Goal: Information Seeking & Learning: Understand process/instructions

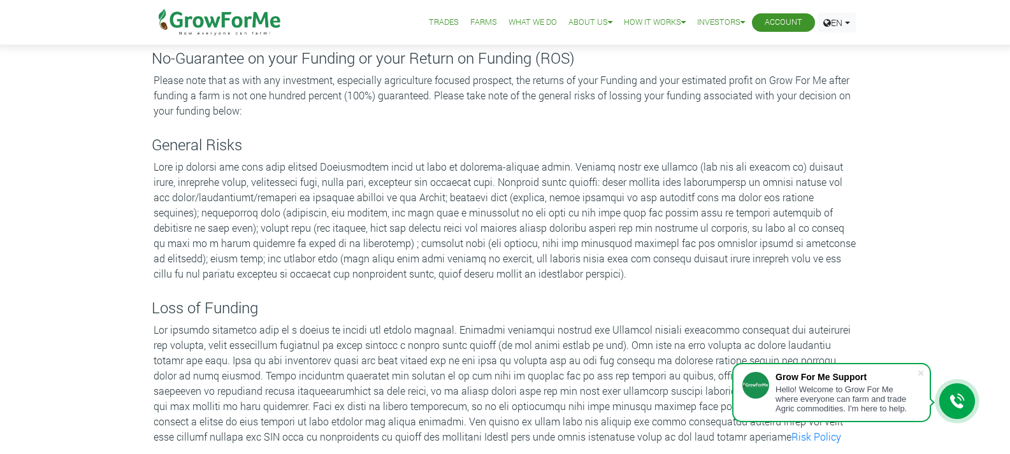
scroll to position [378, 0]
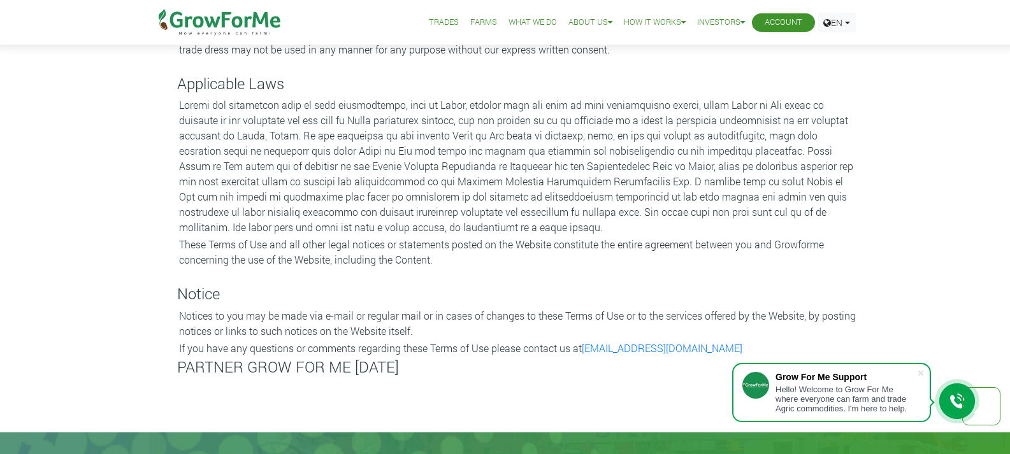
scroll to position [2463, 0]
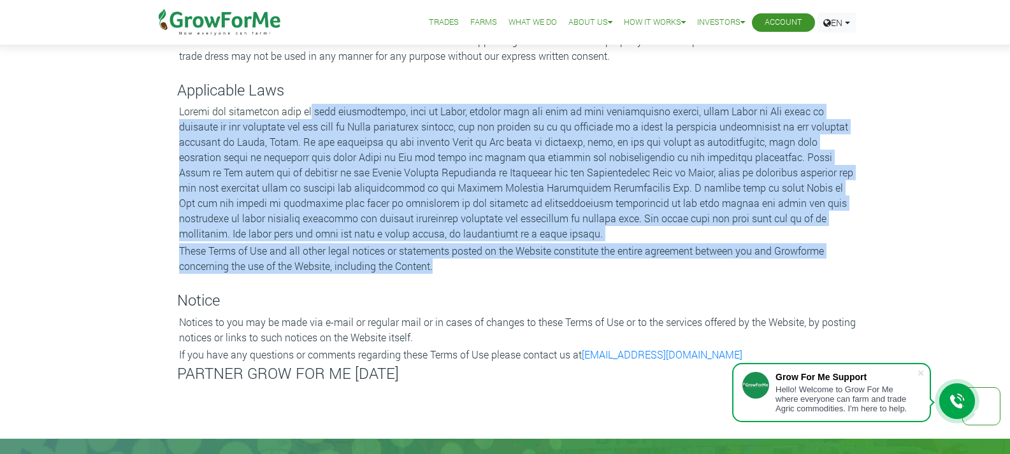
drag, startPoint x: 433, startPoint y: 269, endPoint x: 308, endPoint y: 103, distance: 208.0
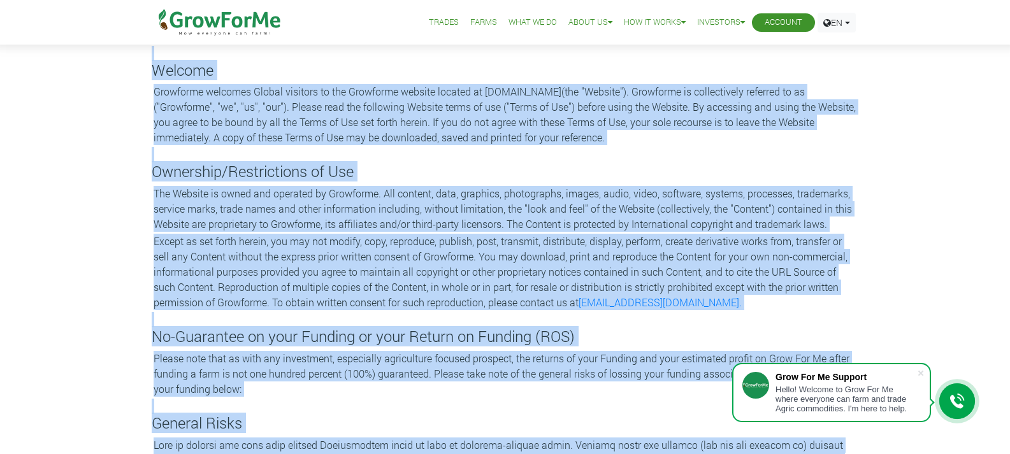
scroll to position [49, 0]
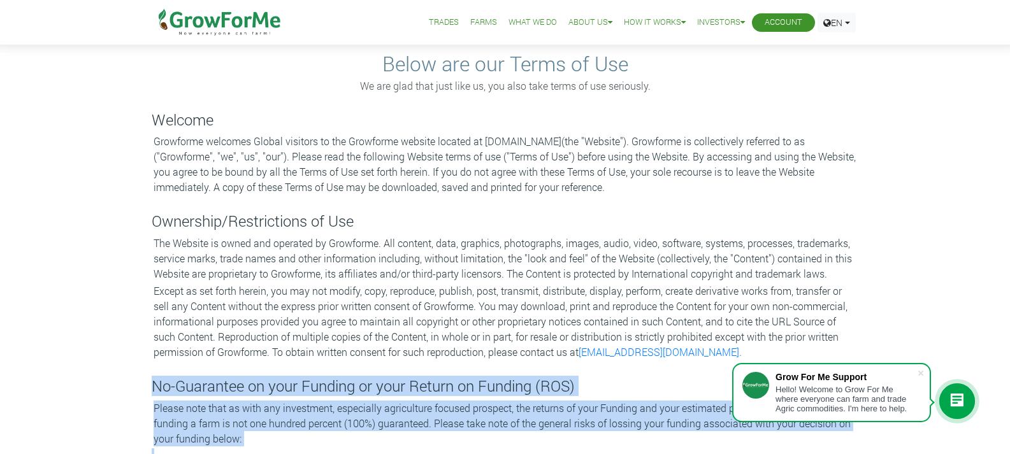
copy div "No-Guarantee on your Funding or your Return on Funding (ROS) Please note that a…"
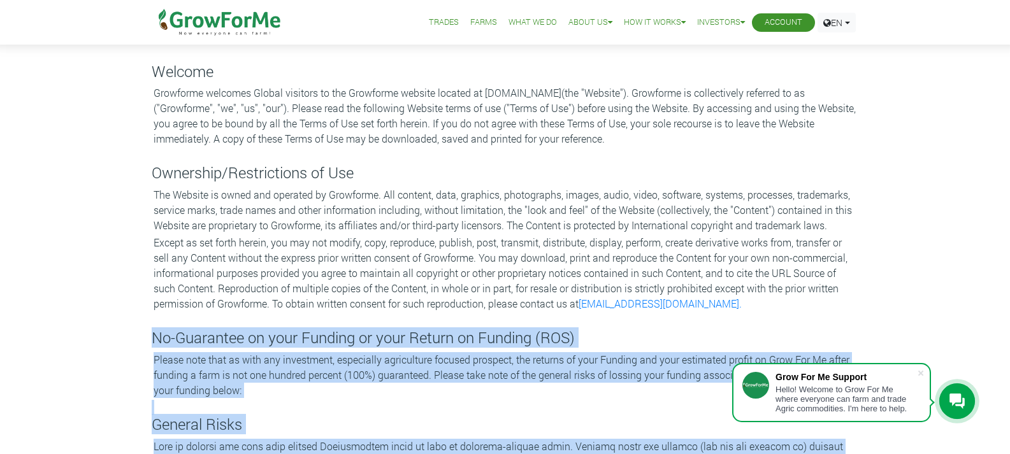
scroll to position [96, 0]
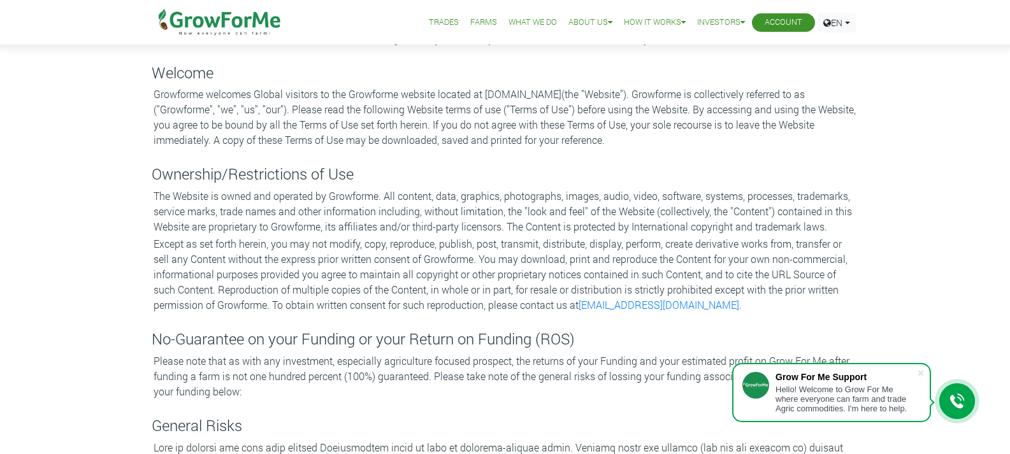
click at [155, 72] on h4 "Welcome" at bounding box center [505, 73] width 707 height 18
click at [152, 72] on h4 "Welcome" at bounding box center [505, 73] width 707 height 18
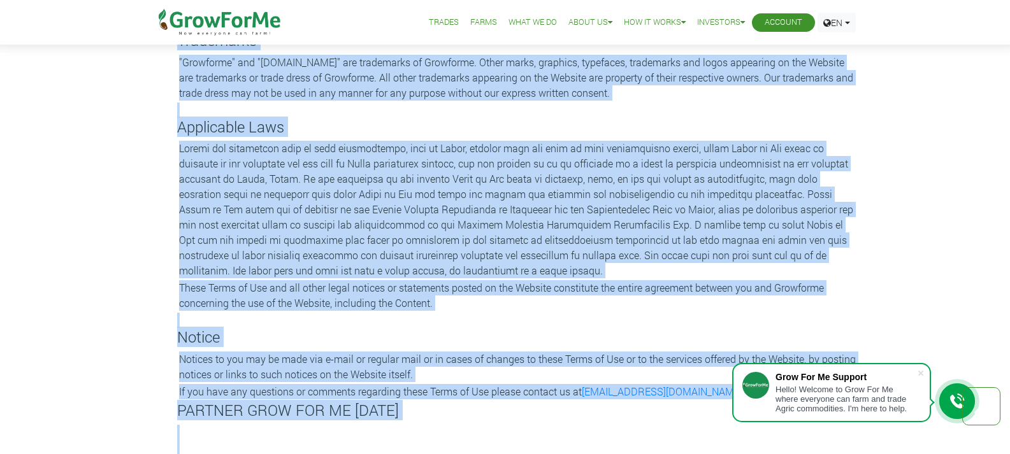
scroll to position [2500, 0]
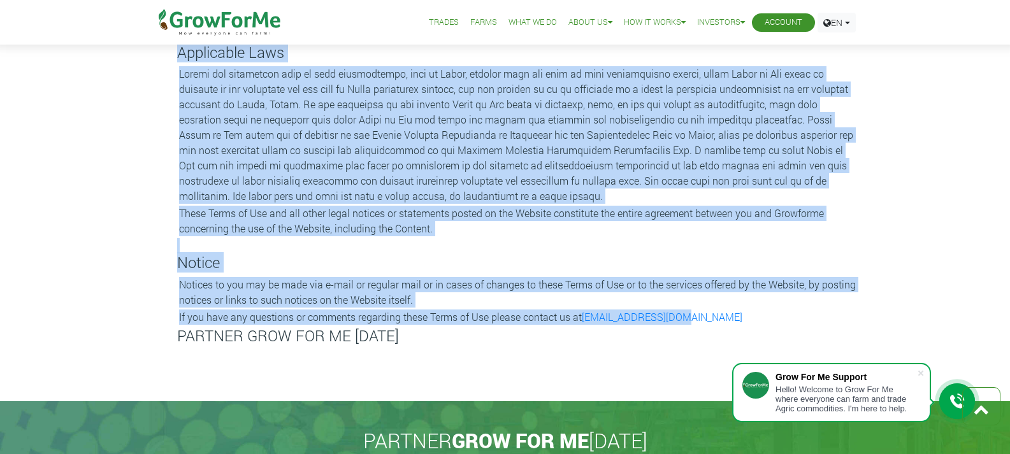
copy div "Welcome Growforme welcomes Global visitors to the Growforme website located at …"
